Goal: Navigation & Orientation: Find specific page/section

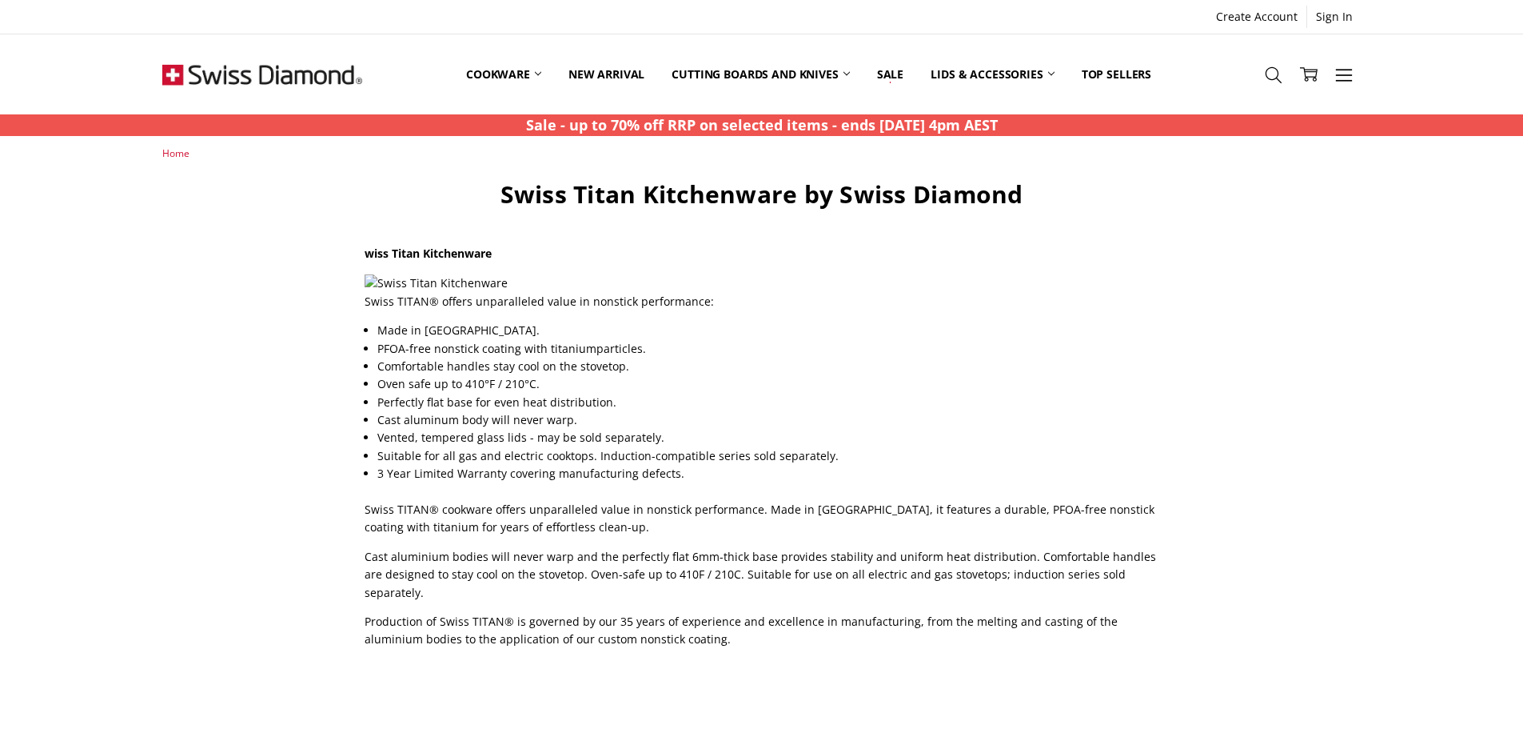
click at [370, 284] on img at bounding box center [436, 283] width 143 height 18
click at [1275, 72] on icon at bounding box center [1274, 75] width 18 height 18
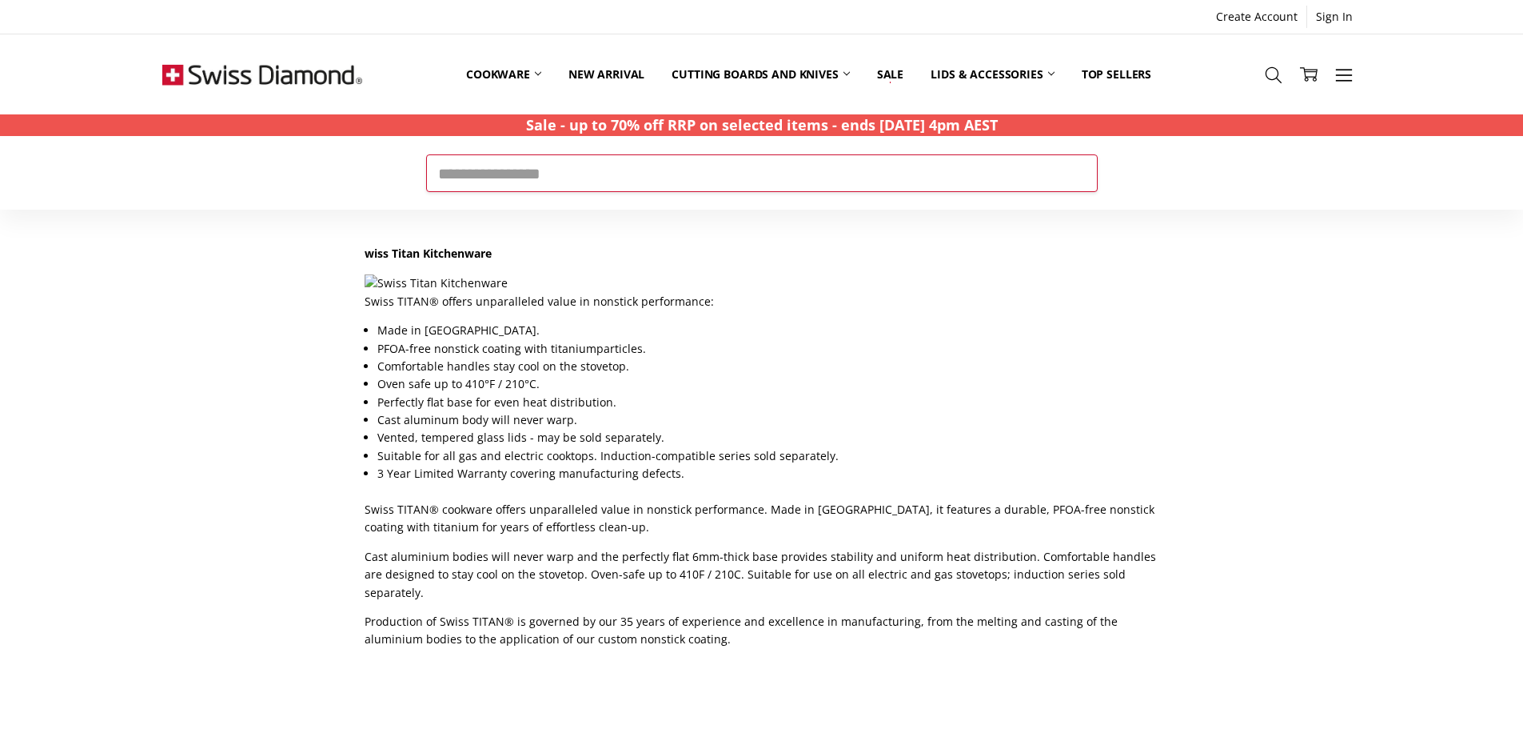
click at [857, 170] on input "Search" at bounding box center [762, 172] width 672 height 37
type input "********"
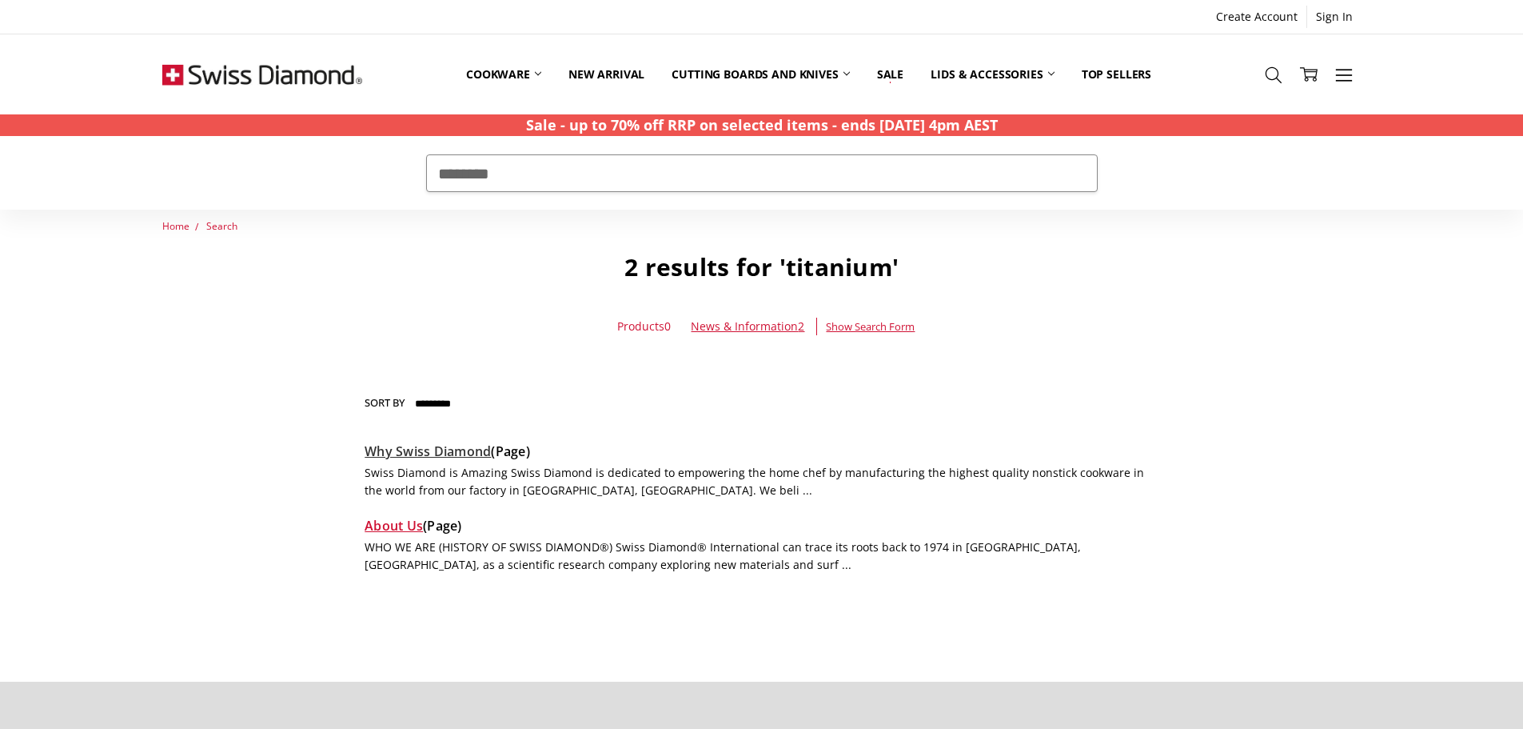
click at [457, 456] on link "Why Swiss Diamond" at bounding box center [428, 451] width 126 height 18
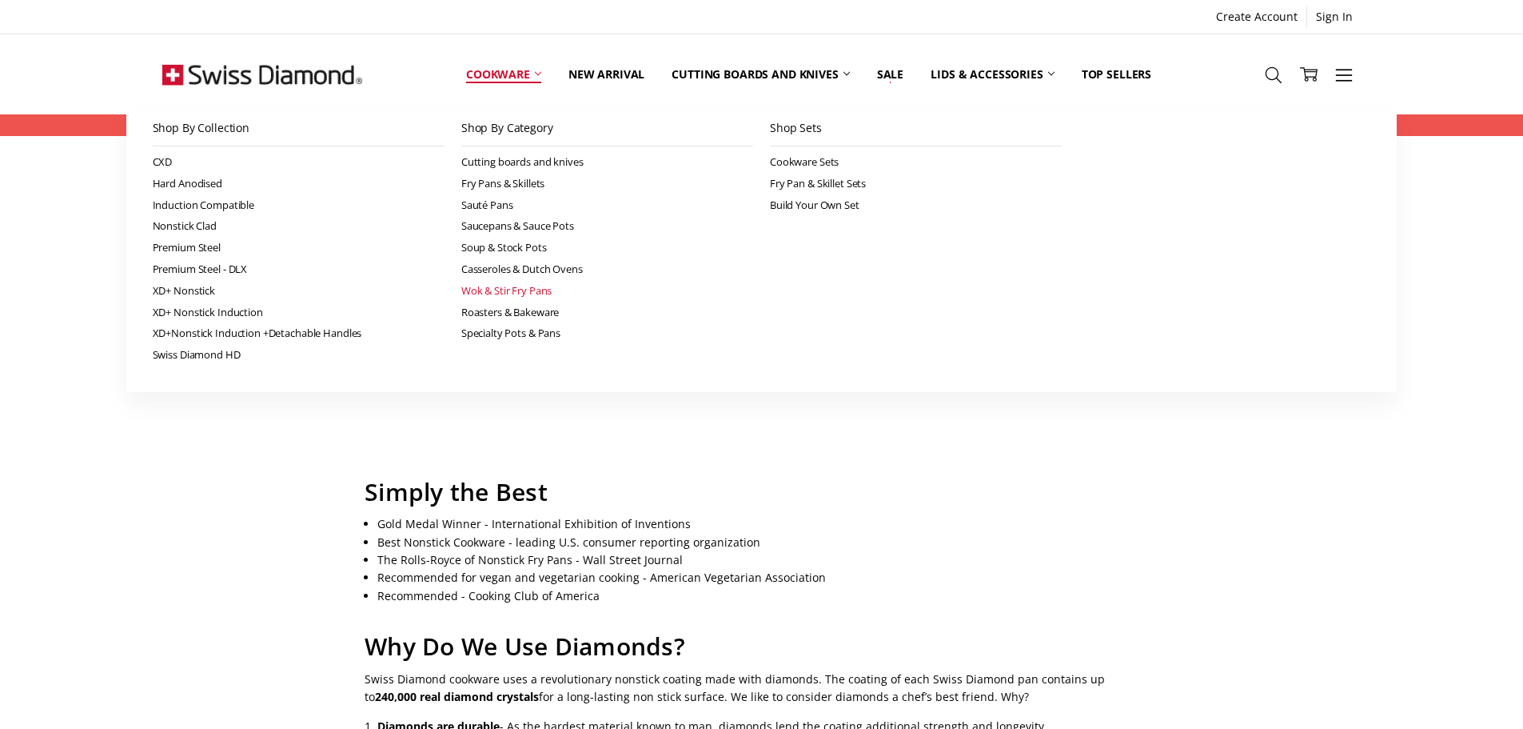
click at [493, 290] on link "Wok & Stir Fry Pans" at bounding box center [607, 291] width 292 height 22
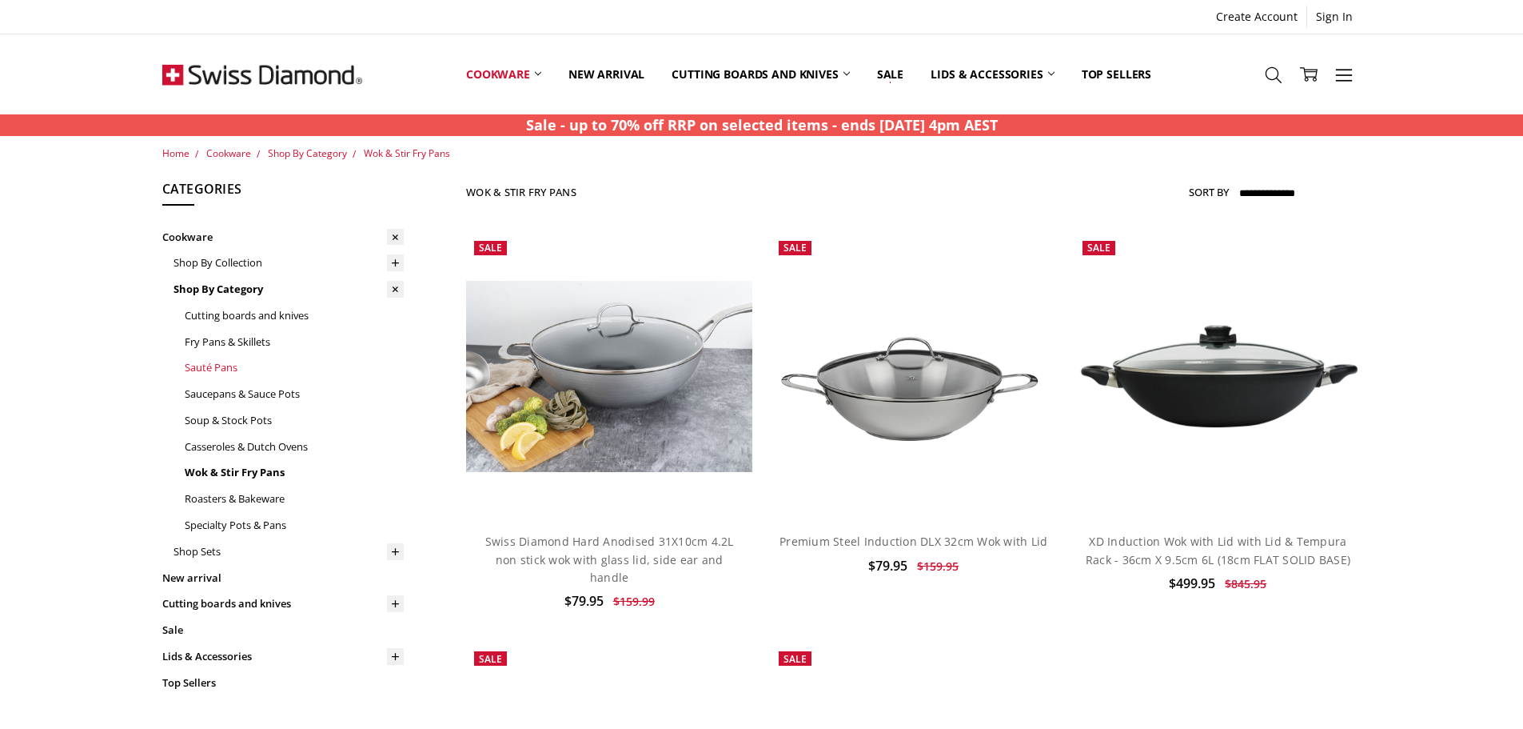
click at [208, 369] on link "Sauté Pans" at bounding box center [294, 367] width 219 height 26
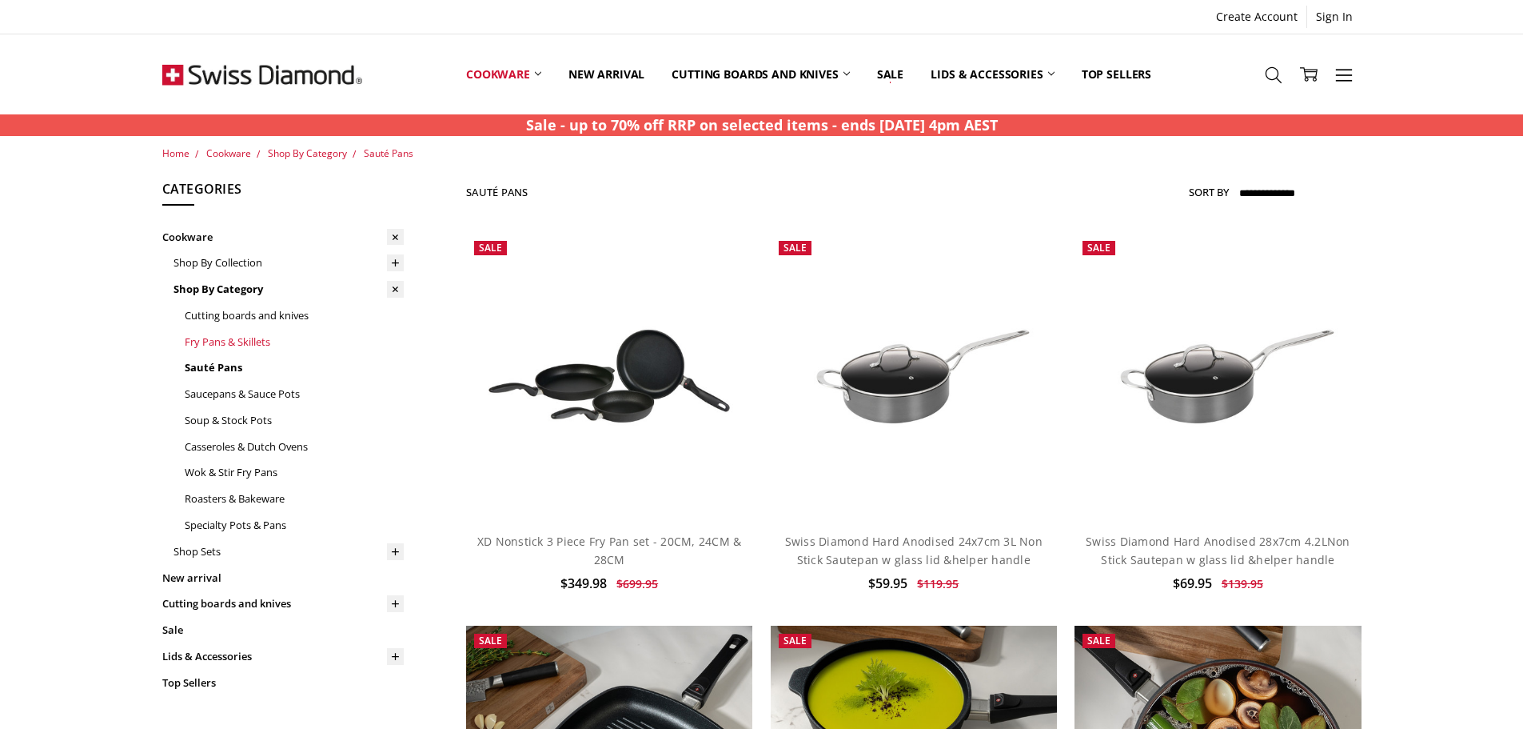
click at [215, 351] on link "Fry Pans & Skillets" at bounding box center [294, 342] width 219 height 26
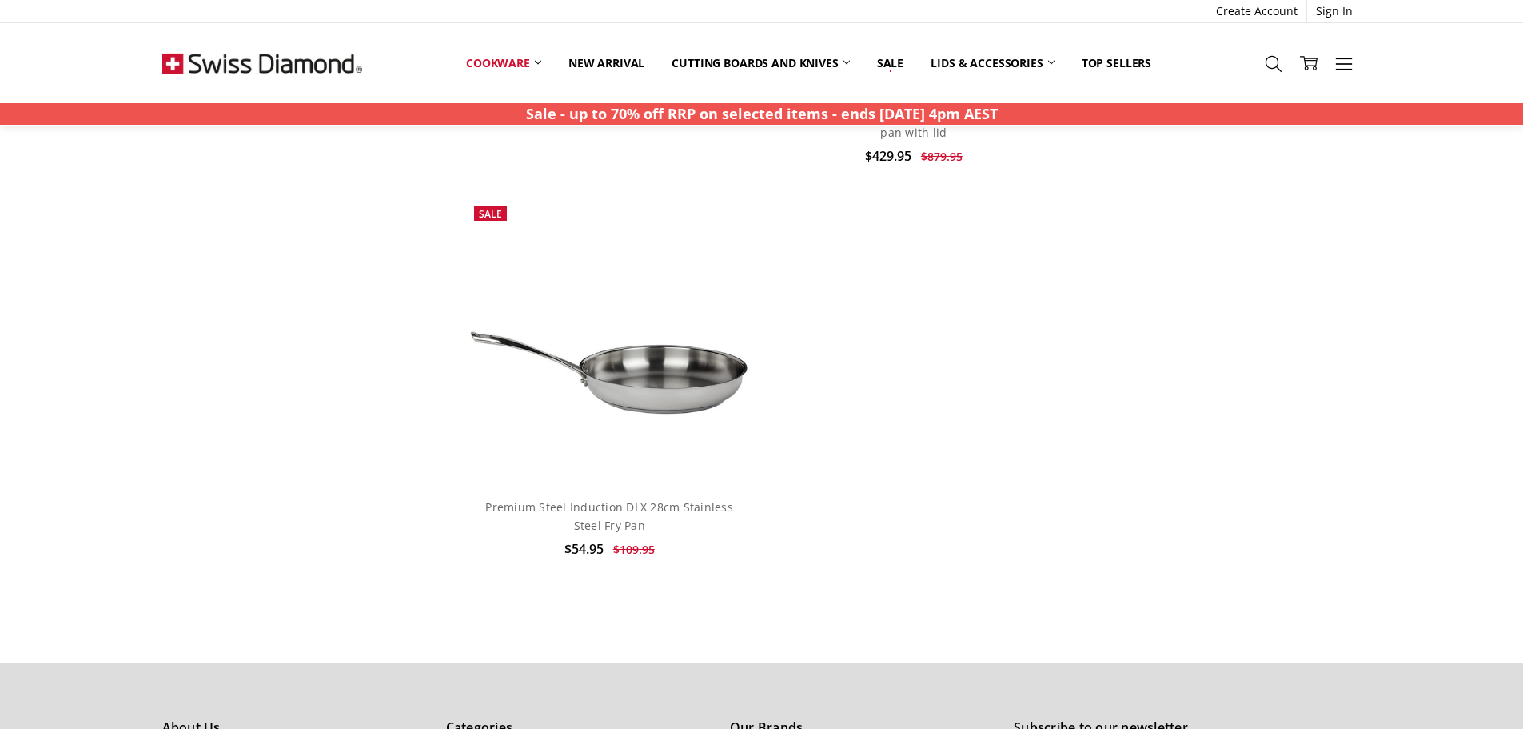
scroll to position [5464, 0]
